Goal: Task Accomplishment & Management: Manage account settings

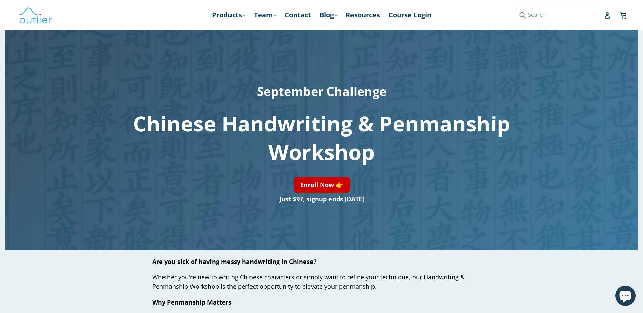
click at [597, 14] on input "Search" at bounding box center [556, 15] width 81 height 14
click at [606, 15] on icon at bounding box center [607, 15] width 7 height 7
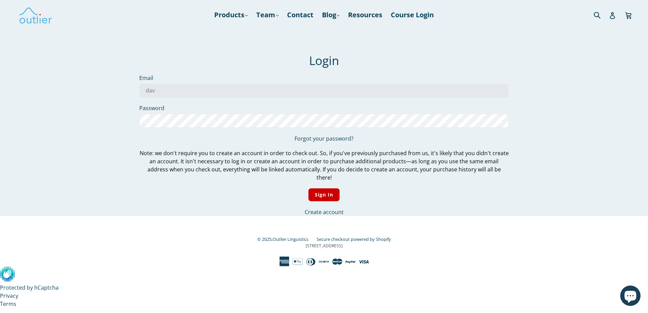
type input "davideneo3@gmail.com"
click at [202, 121] on body "Account – Outlier Linguistics Skip to content Submit Close search Products .cls…" at bounding box center [324, 154] width 648 height 308
click at [309, 189] on input "Sign In" at bounding box center [325, 195] width 32 height 13
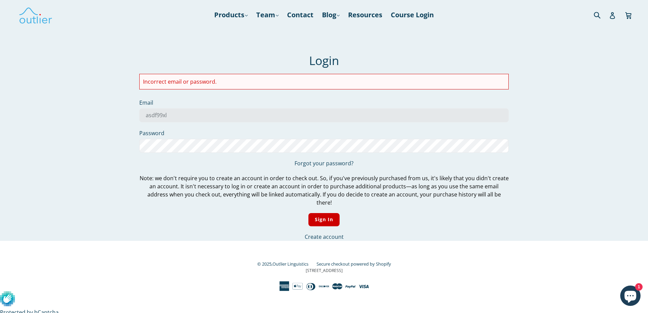
click at [180, 80] on li "Incorrect email or password." at bounding box center [324, 82] width 362 height 8
drag, startPoint x: 223, startPoint y: 84, endPoint x: 229, endPoint y: 84, distance: 5.4
click at [225, 84] on li "Incorrect email or password." at bounding box center [324, 82] width 362 height 8
drag, startPoint x: 229, startPoint y: 84, endPoint x: 260, endPoint y: 89, distance: 32.2
click at [260, 89] on div "Incorrect email or password." at bounding box center [324, 82] width 370 height 16
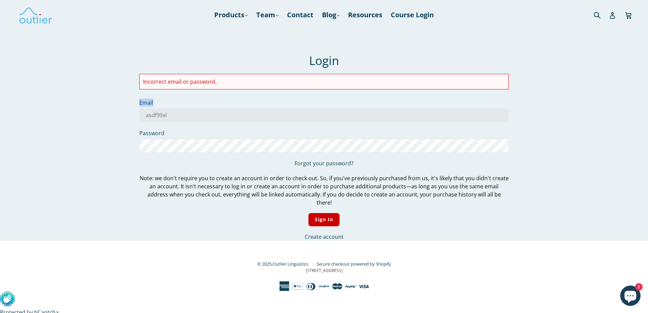
click at [410, 97] on form "Login Incorrect email or password. Email asdf99xl Password Forgot your password…" at bounding box center [324, 148] width 370 height 188
drag, startPoint x: 173, startPoint y: 73, endPoint x: 173, endPoint y: 80, distance: 6.8
click at [173, 74] on form "Login Incorrect email or password. Email asdf99xl Password Forgot your password…" at bounding box center [324, 148] width 370 height 188
click at [173, 80] on li "Incorrect email or password." at bounding box center [324, 82] width 362 height 8
drag, startPoint x: 181, startPoint y: 118, endPoint x: 133, endPoint y: 115, distance: 48.3
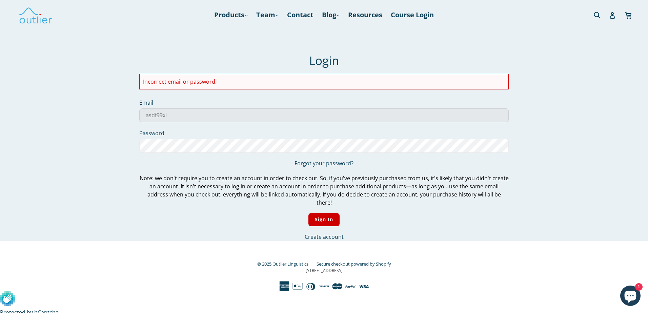
click at [123, 118] on div "We've sent you an email with a link to update your password. Login Incorrect em…" at bounding box center [324, 133] width 407 height 216
type input "davideneo3@gmail.com"
click at [184, 141] on div at bounding box center [324, 156] width 648 height 313
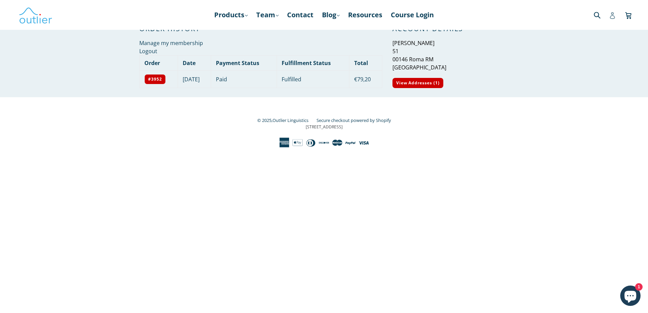
click at [612, 12] on link "Account" at bounding box center [612, 15] width 7 height 14
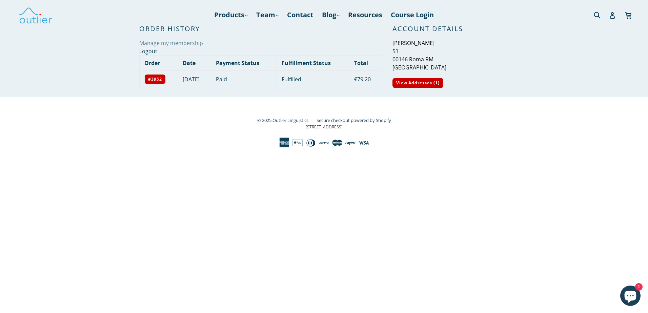
click at [180, 43] on link "Manage my membership" at bounding box center [171, 42] width 64 height 7
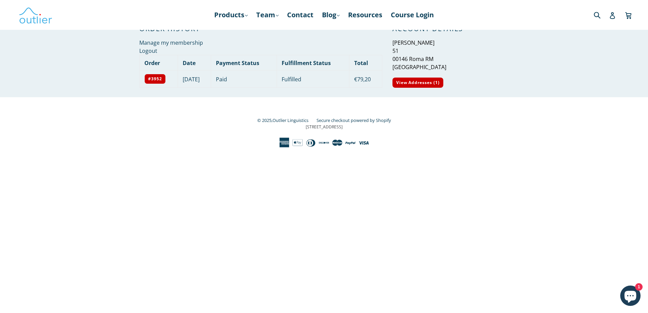
click at [427, 28] on nav "Products .cls-1{fill:#231f20} expand Chinese Characters & Reading Mandarin Pron…" at bounding box center [324, 15] width 394 height 30
click at [447, 29] on nav "Products .cls-1{fill:#231f20} expand Chinese Characters & Reading Mandarin Pron…" at bounding box center [324, 15] width 394 height 30
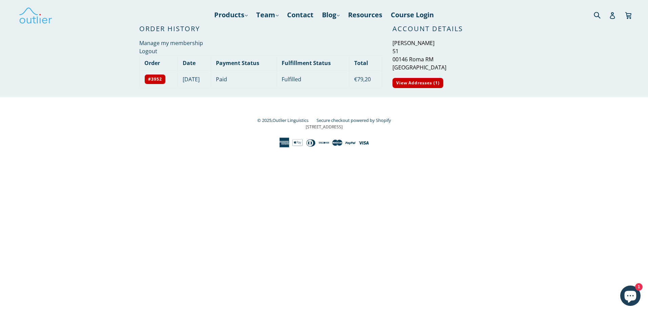
drag, startPoint x: 422, startPoint y: 32, endPoint x: 416, endPoint y: 32, distance: 6.1
click at [420, 32] on h2 "Account Details" at bounding box center [451, 29] width 116 height 8
click at [415, 80] on link "View Addresses (1)" at bounding box center [418, 83] width 51 height 10
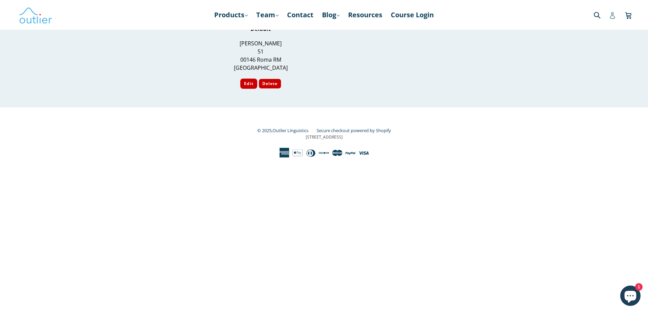
click at [614, 17] on icon at bounding box center [612, 15] width 7 height 7
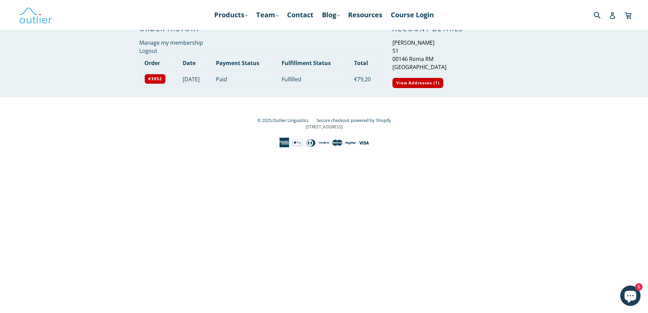
click at [407, 27] on nav "Products .cls-1{fill:#231f20} expand Chinese Characters & Reading Mandarin Pron…" at bounding box center [324, 15] width 394 height 30
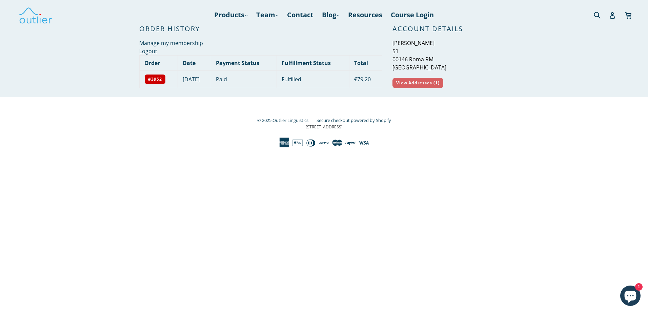
click at [412, 85] on link "View Addresses (1)" at bounding box center [418, 83] width 51 height 10
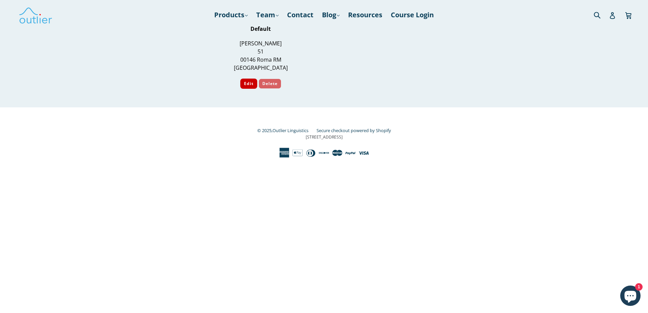
click at [276, 85] on button "Delete" at bounding box center [270, 84] width 23 height 10
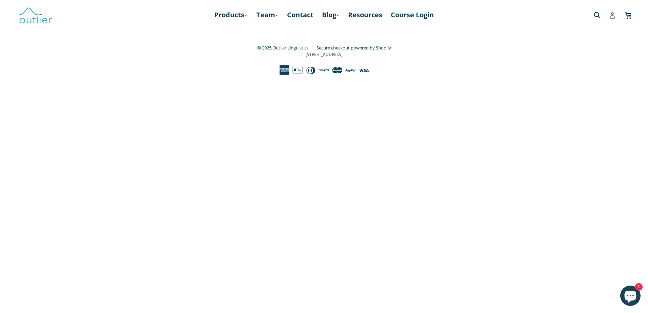
click at [612, 15] on icon at bounding box center [612, 15] width 5 height 7
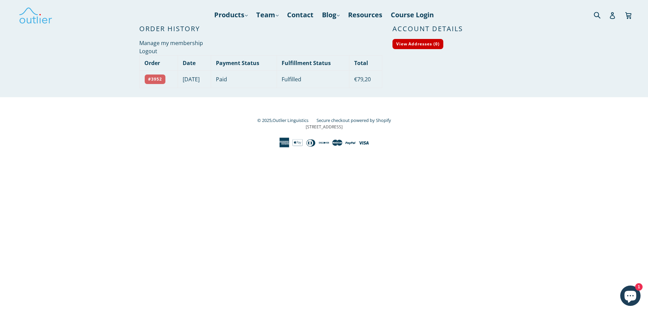
click at [153, 80] on link "#3952" at bounding box center [154, 79] width 21 height 10
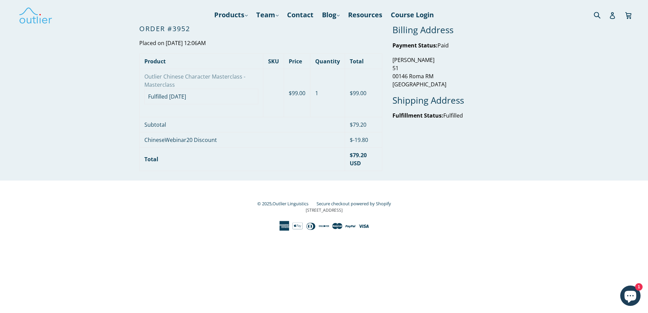
click at [202, 76] on link "Outlier Chinese Character Masterclass - Masterclass" at bounding box center [194, 81] width 101 height 16
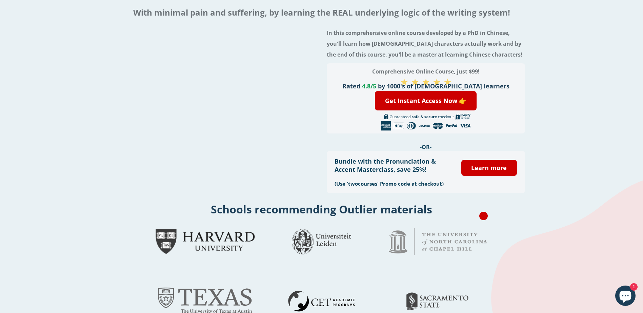
scroll to position [68, 0]
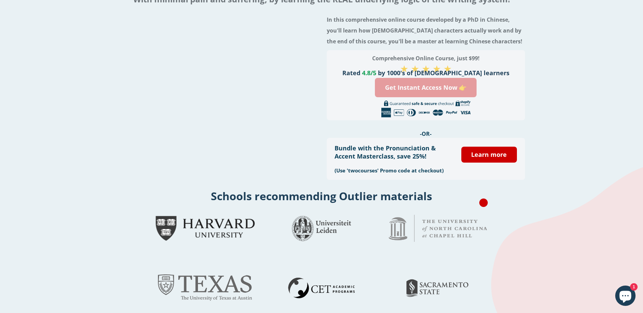
click at [432, 86] on link "Get Instant Access Now 👉" at bounding box center [426, 87] width 102 height 19
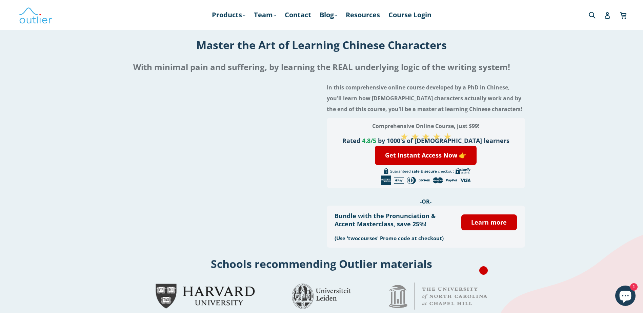
click at [613, 15] on div "Submit" at bounding box center [572, 15] width 112 height 14
click at [609, 16] on icon at bounding box center [607, 15] width 5 height 7
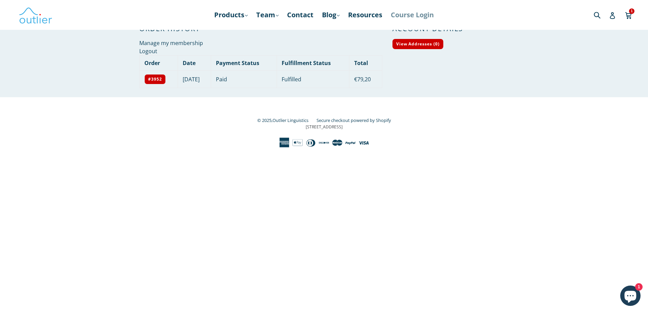
click at [403, 15] on link "Course Login" at bounding box center [413, 15] width 50 height 12
